Goal: Task Accomplishment & Management: Use online tool/utility

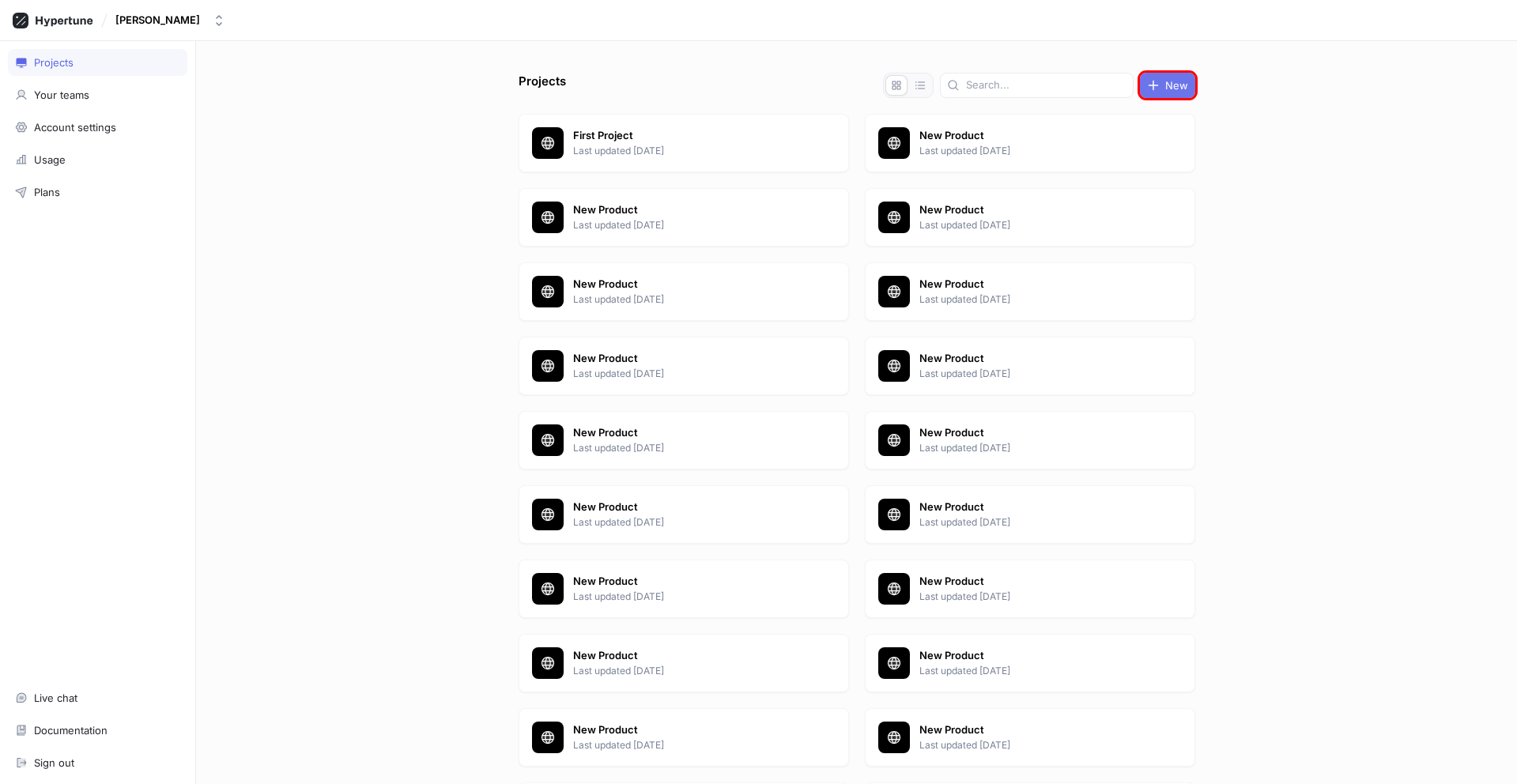
click at [1165, 86] on span "New" at bounding box center [1177, 86] width 23 height 10
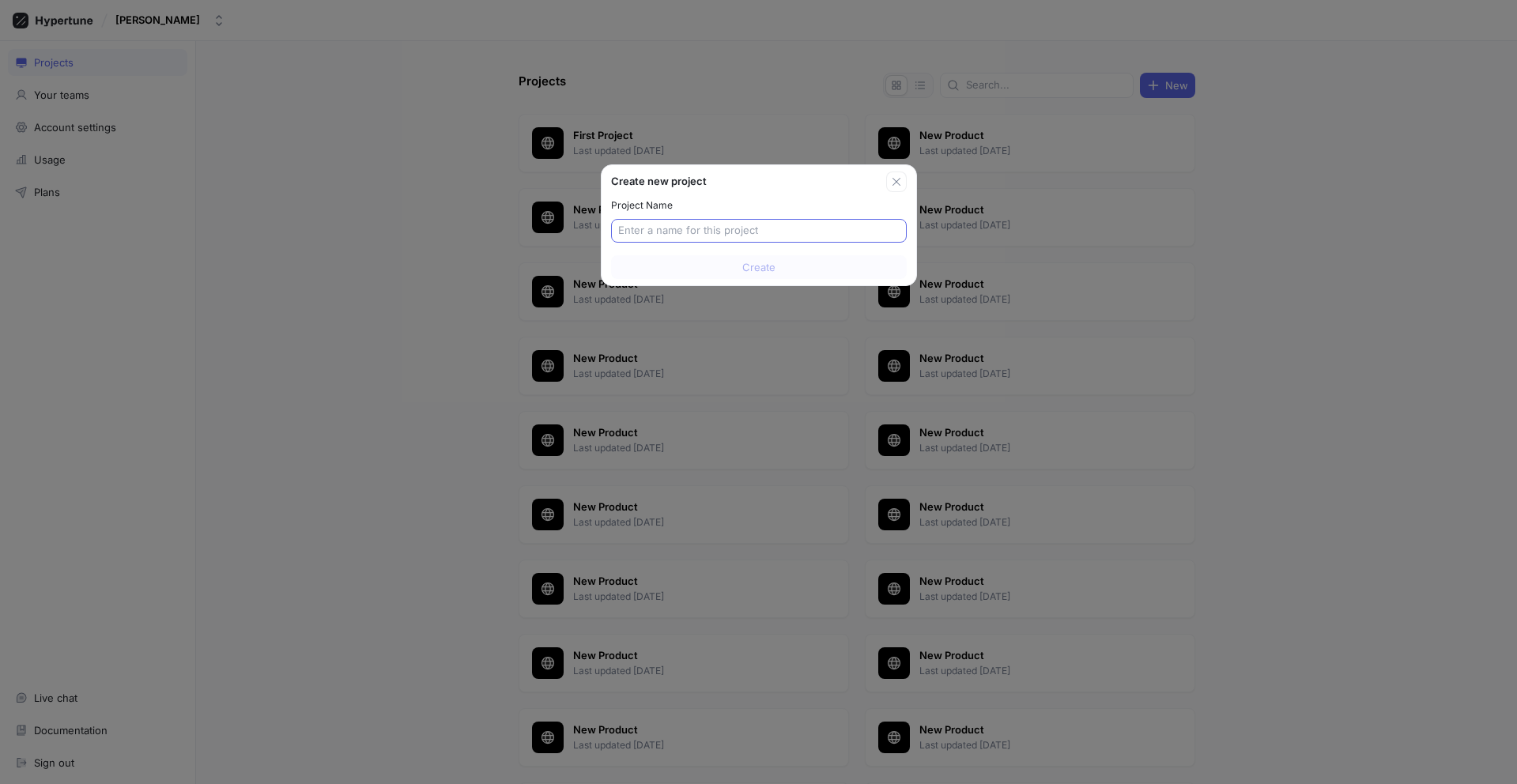
click at [758, 231] on input "text" at bounding box center [759, 231] width 281 height 16
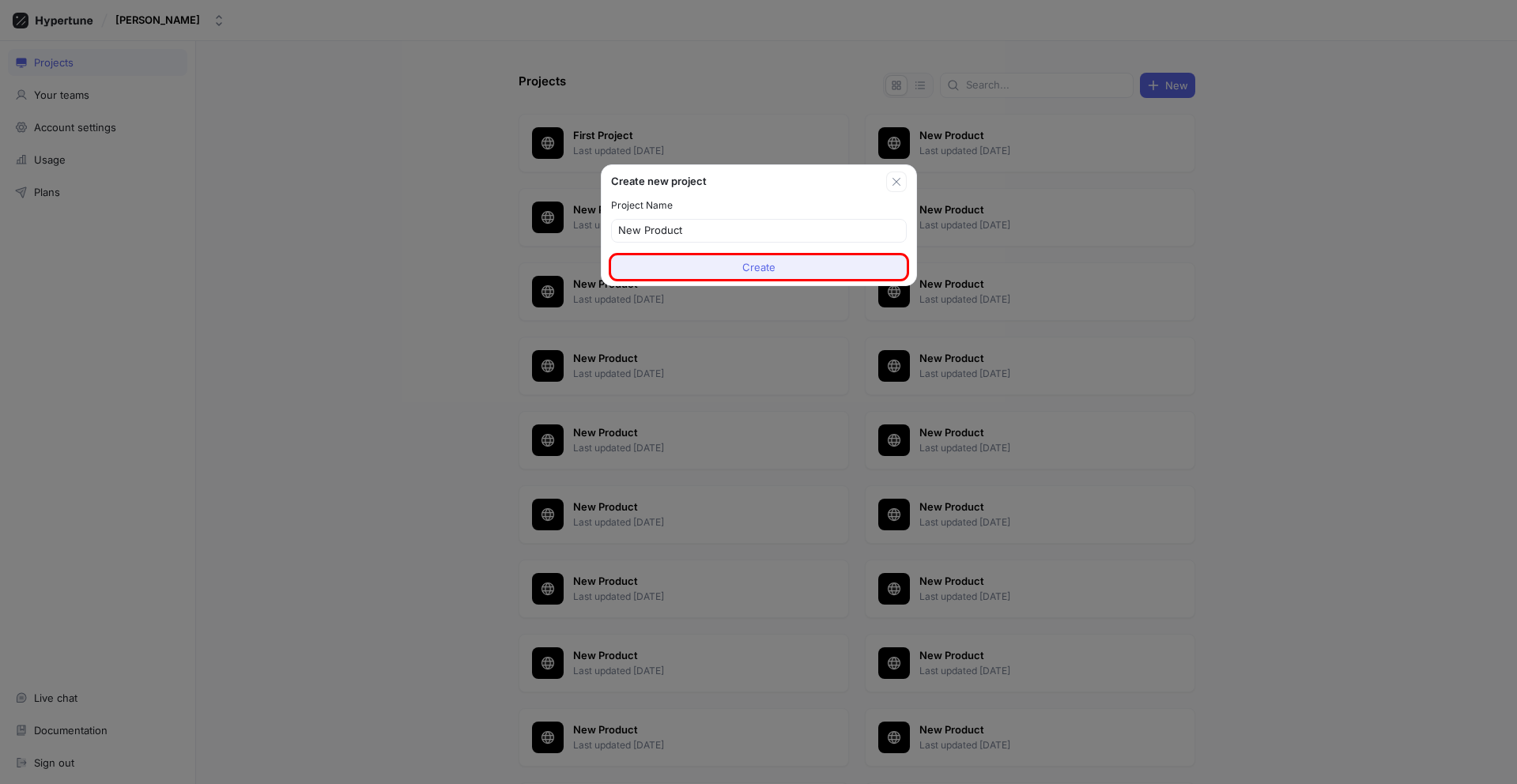
type input "New Product"
click at [758, 267] on span "Create" at bounding box center [758, 267] width 33 height 10
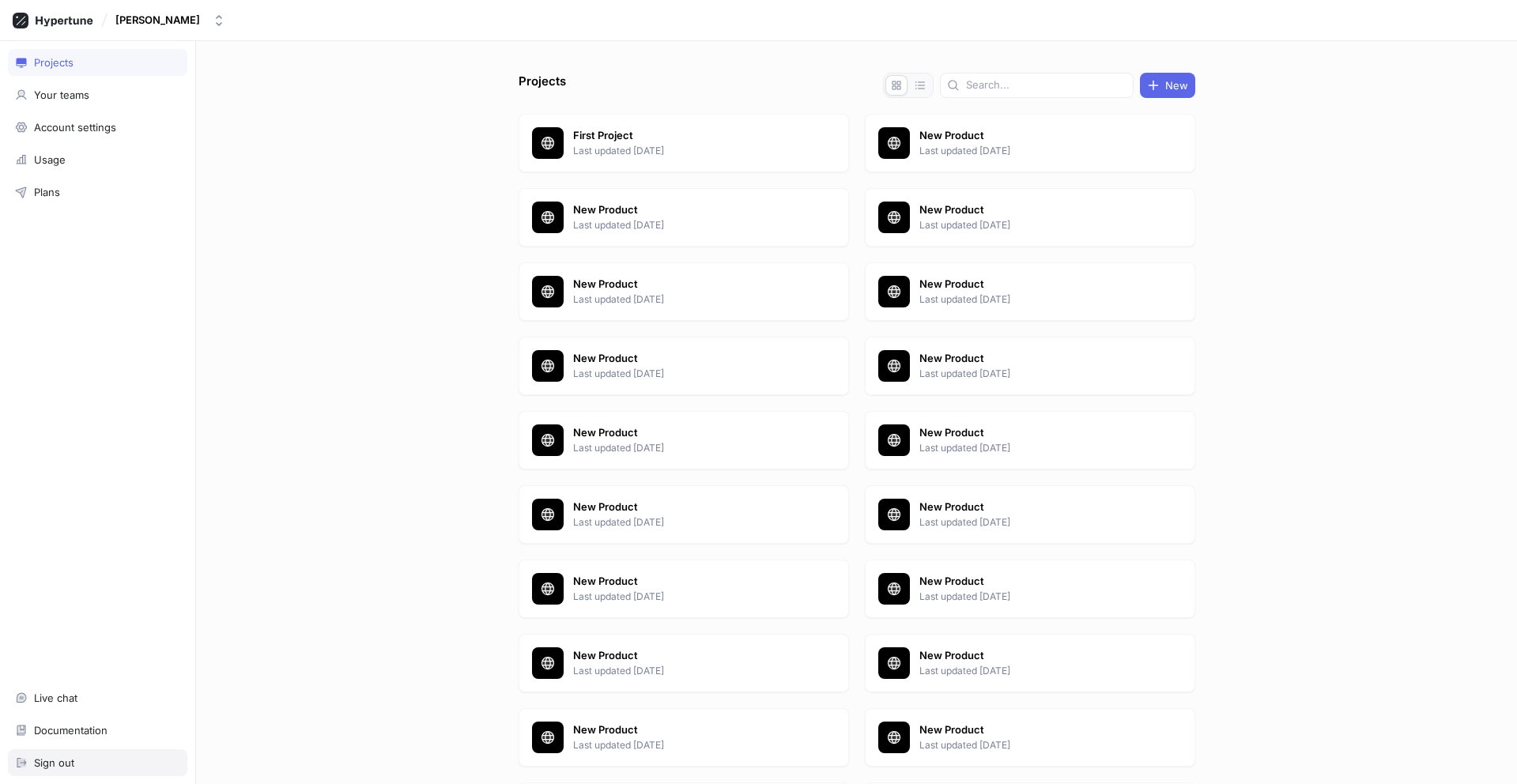
click at [97, 763] on div "Sign out" at bounding box center [98, 762] width 165 height 12
